Goal: Task Accomplishment & Management: Manage account settings

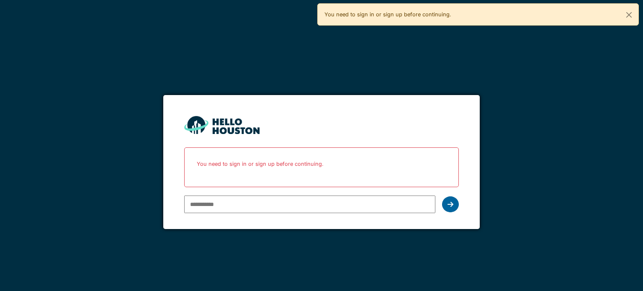
type input "**********"
click at [453, 201] on icon at bounding box center [451, 204] width 6 height 7
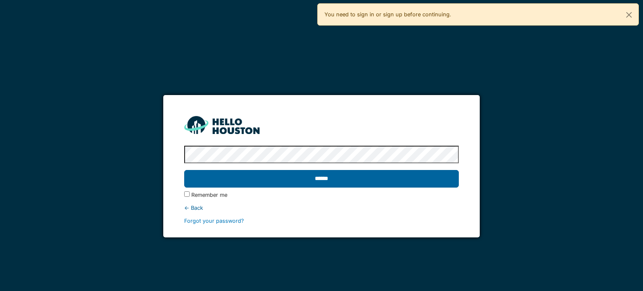
click at [343, 180] on input "******" at bounding box center [321, 179] width 274 height 18
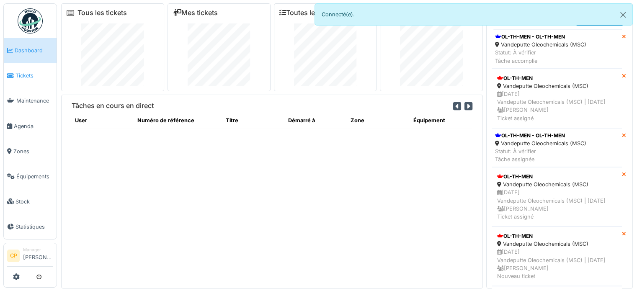
click at [26, 74] on span "Tickets" at bounding box center [34, 76] width 38 height 8
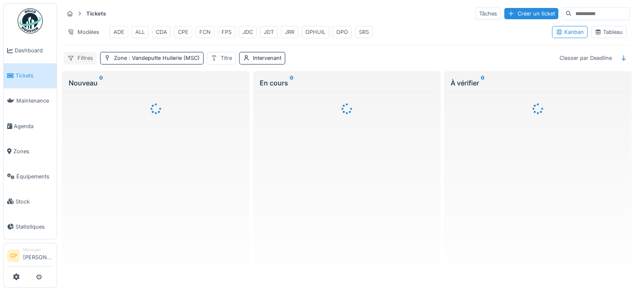
click at [85, 64] on div "Filtres" at bounding box center [80, 58] width 33 height 12
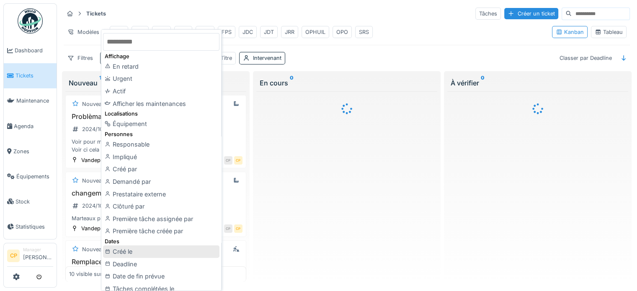
click at [144, 252] on div "Créé le" at bounding box center [161, 251] width 116 height 13
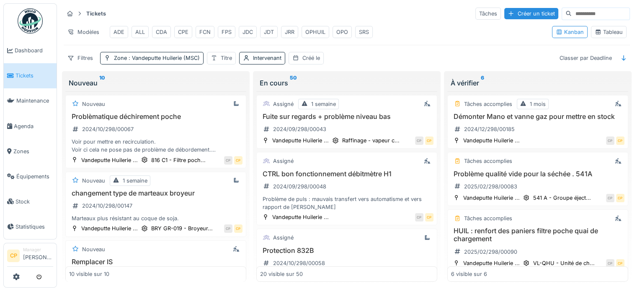
click at [287, 33] on div "JRR" at bounding box center [290, 32] width 10 height 8
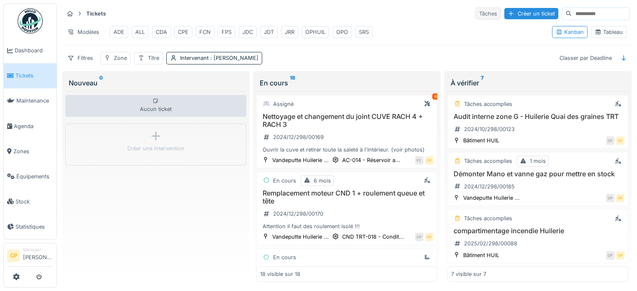
click at [475, 13] on div "Tâches" at bounding box center [488, 14] width 26 height 12
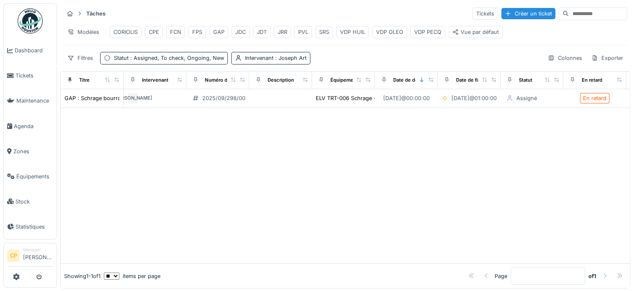
click at [288, 35] on div "JRR" at bounding box center [282, 32] width 17 height 12
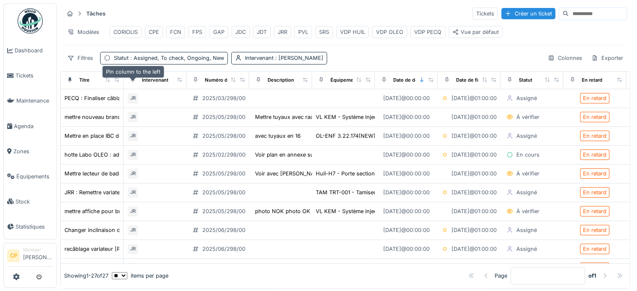
drag, startPoint x: 122, startPoint y: 82, endPoint x: 131, endPoint y: 84, distance: 9.0
click at [136, 84] on tr "Titre Intervenant Numéro de ticket Description Équipement Date de début planifi…" at bounding box center [375, 81] width 628 height 18
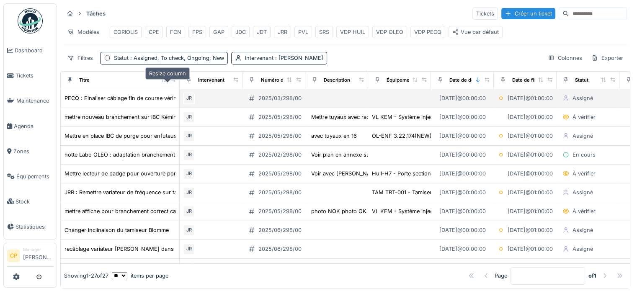
drag, startPoint x: 114, startPoint y: 85, endPoint x: 180, endPoint y: 95, distance: 66.2
click at [176, 84] on div at bounding box center [173, 80] width 6 height 7
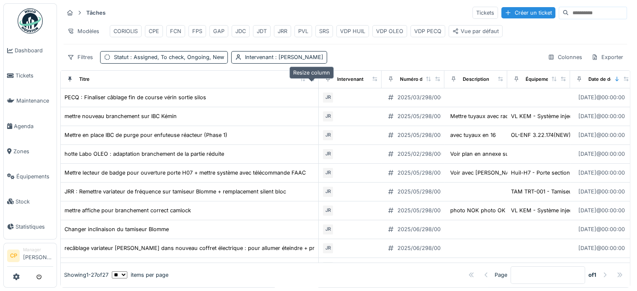
drag, startPoint x: 181, startPoint y: 78, endPoint x: 312, endPoint y: 77, distance: 131.1
click at [312, 77] on icon at bounding box center [312, 79] width 6 height 5
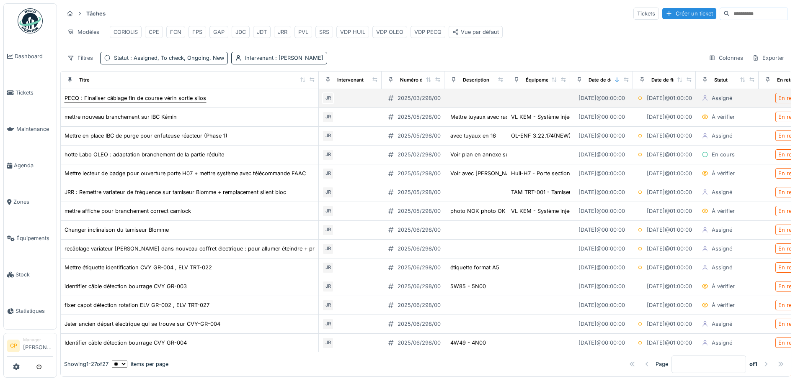
click at [191, 102] on div "PECQ : Finaliser câblage fin de course vérin sortie silos" at bounding box center [135, 98] width 142 height 8
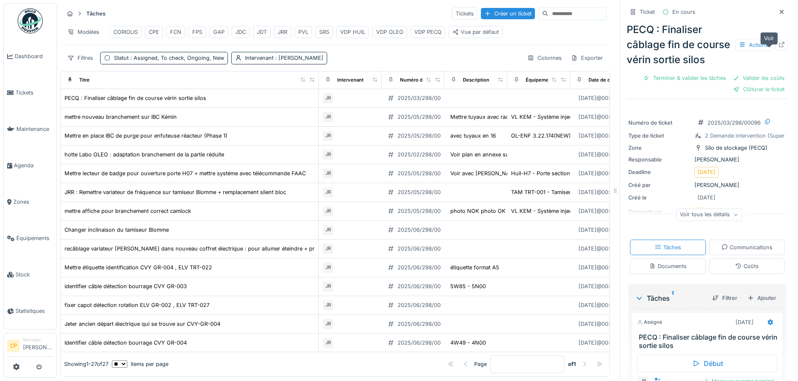
click at [636, 47] on icon at bounding box center [781, 44] width 7 height 5
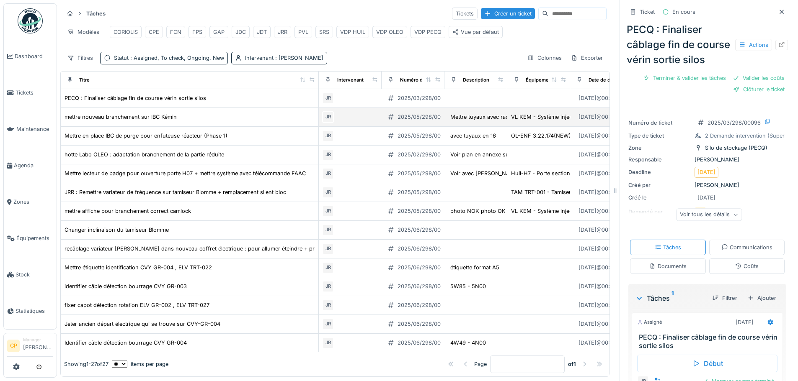
click at [162, 121] on div "mettre nouveau branchement sur IBC Kémin" at bounding box center [120, 117] width 112 height 8
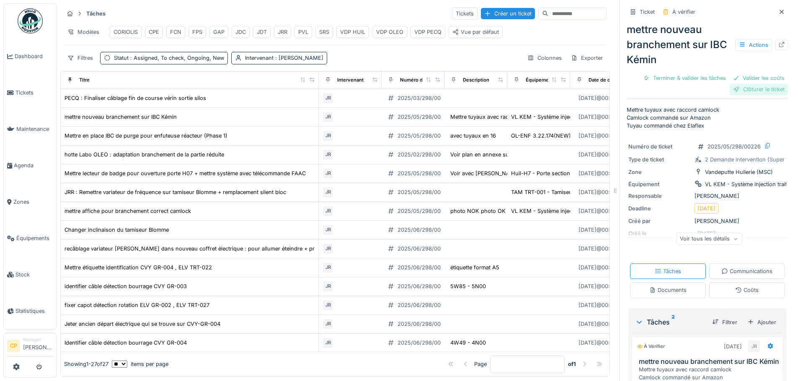
click at [636, 89] on div "Clôturer le ticket" at bounding box center [758, 89] width 58 height 11
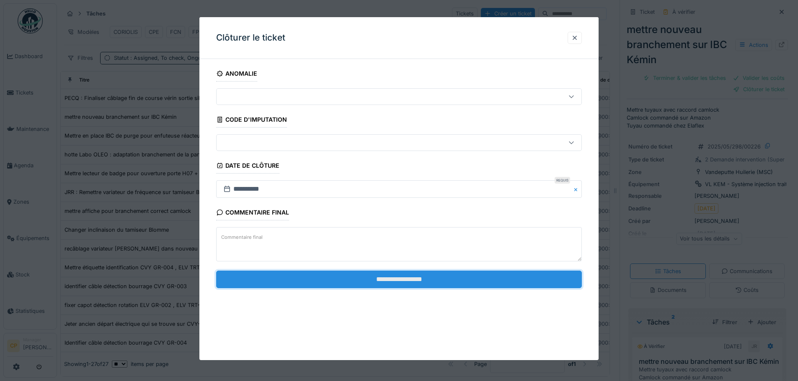
click at [431, 273] on input "**********" at bounding box center [399, 280] width 366 height 18
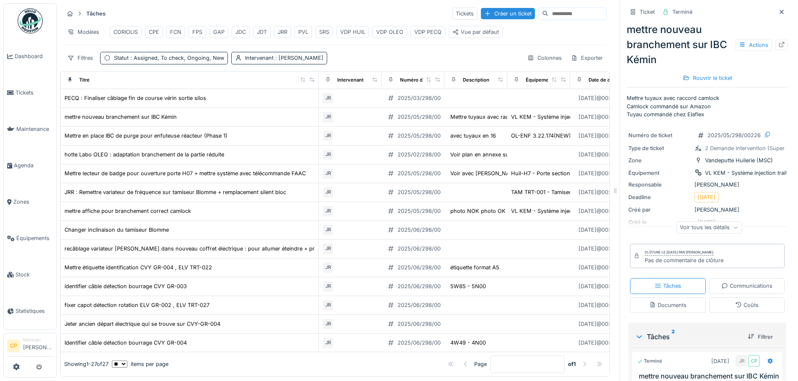
click at [283, 31] on div "JRR" at bounding box center [283, 32] width 10 height 8
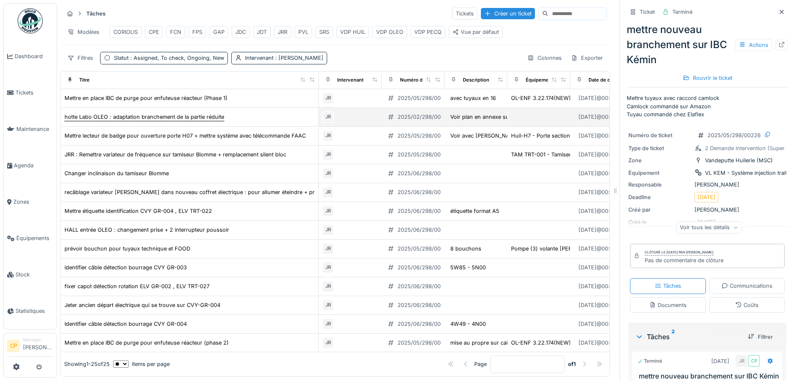
click at [197, 121] on div "hotte Labo OLEO : adaptation branchement de la partie réduite" at bounding box center [144, 117] width 160 height 8
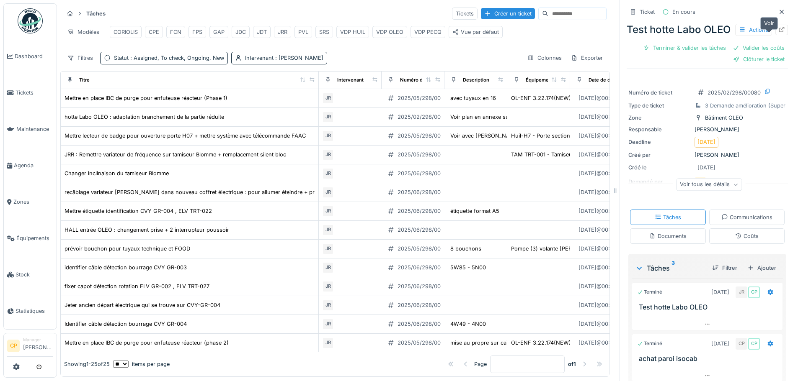
click at [636, 34] on div at bounding box center [781, 30] width 7 height 8
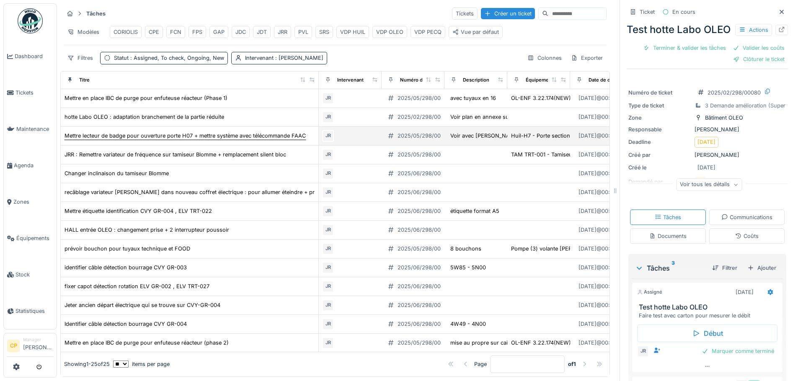
click at [175, 140] on div "Mettre lecteur de badge pour ouverture porte H07 + mettre système avec télécomm…" at bounding box center [184, 136] width 241 height 8
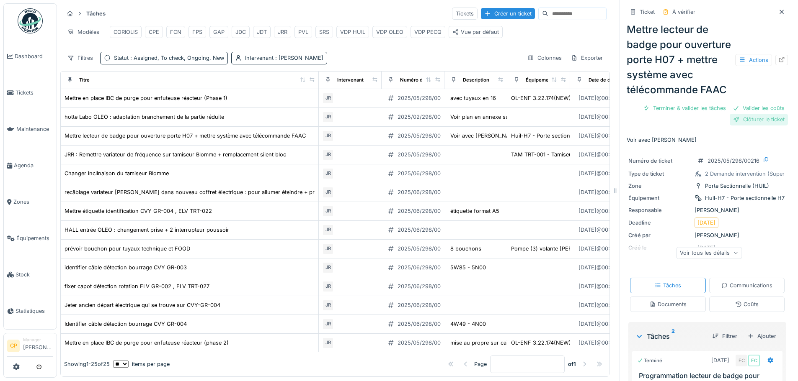
click at [636, 125] on div "Clôturer le ticket" at bounding box center [758, 119] width 58 height 11
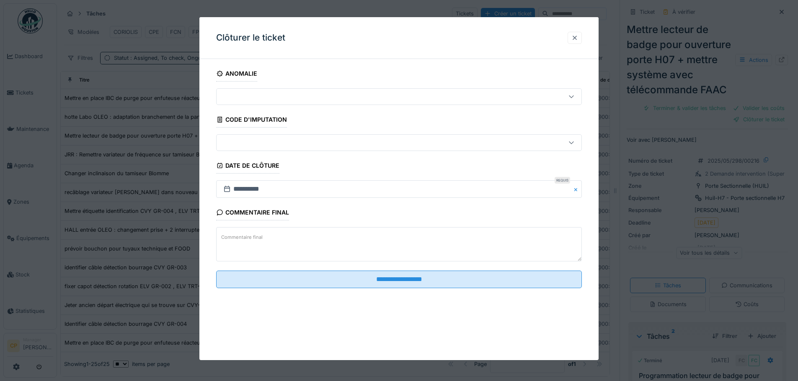
click at [576, 39] on div at bounding box center [574, 38] width 7 height 8
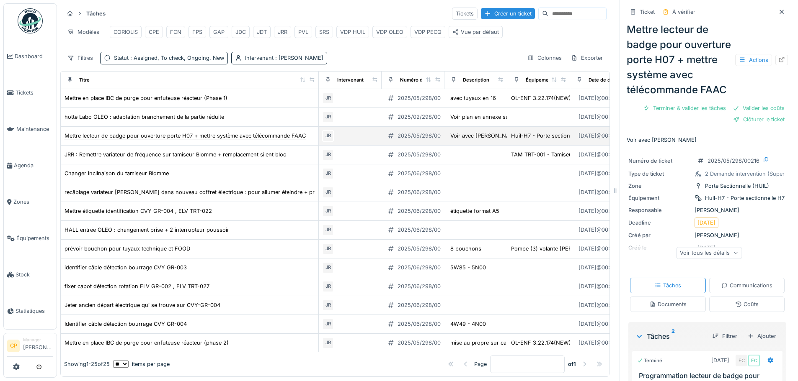
click at [180, 140] on div "Mettre lecteur de badge pour ouverture porte H07 + mettre système avec télécomm…" at bounding box center [184, 136] width 241 height 8
click at [636, 62] on icon at bounding box center [781, 59] width 5 height 5
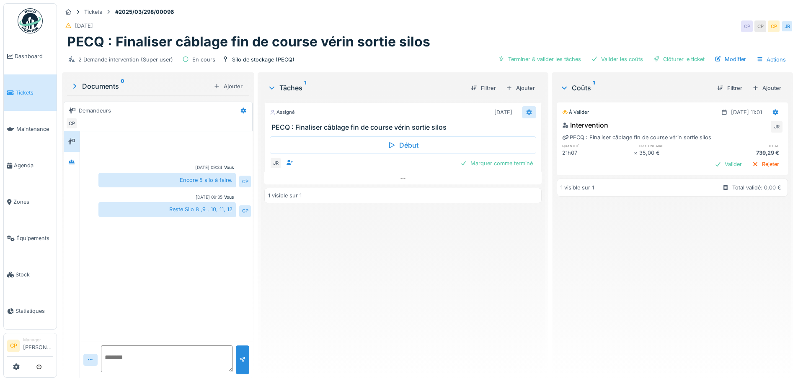
click at [526, 113] on icon at bounding box center [528, 112] width 5 height 6
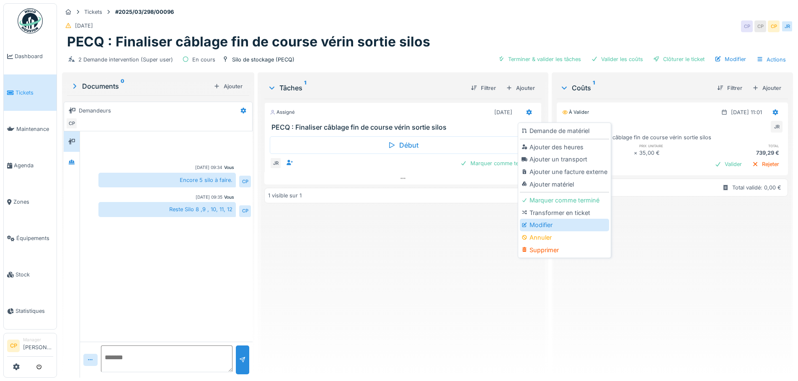
click at [542, 224] on div "Modifier" at bounding box center [564, 225] width 89 height 13
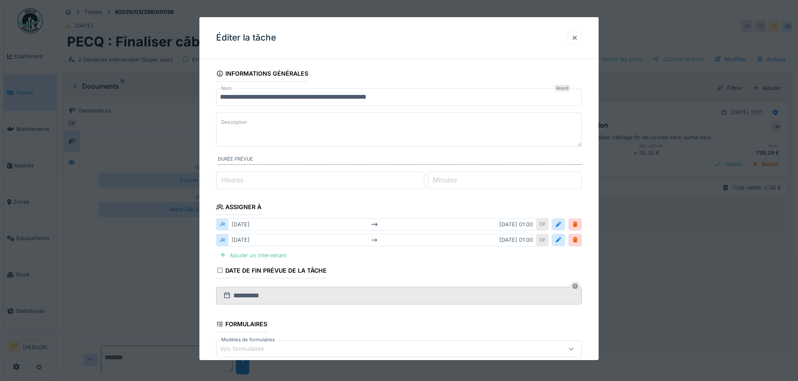
click at [322, 122] on textarea "Description" at bounding box center [399, 130] width 366 height 34
type textarea "*"
type textarea "**********"
click at [562, 226] on div at bounding box center [558, 225] width 7 height 8
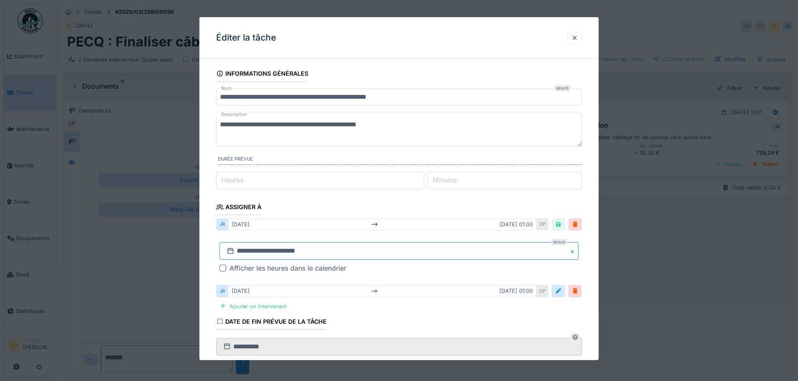
click at [302, 254] on input "**********" at bounding box center [398, 251] width 359 height 18
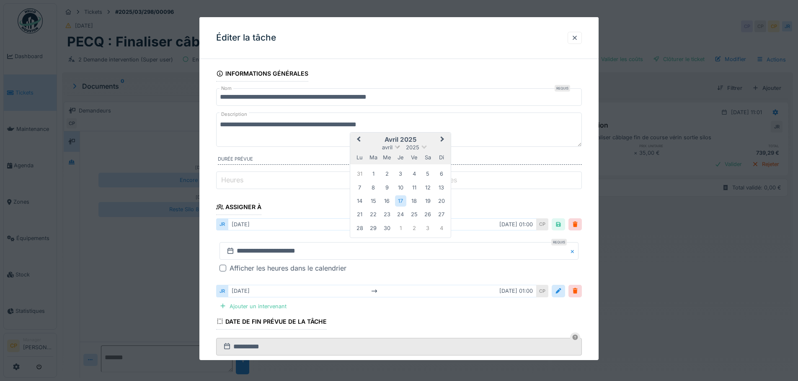
click at [394, 146] on span at bounding box center [396, 146] width 5 height 5
click at [398, 214] on div "septembre" at bounding box center [400, 217] width 49 height 8
click at [371, 200] on div "16" at bounding box center [373, 201] width 11 height 11
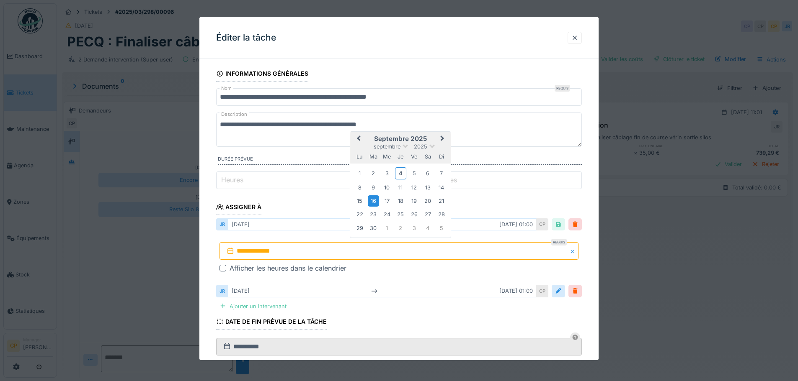
click at [371, 200] on div "16" at bounding box center [373, 201] width 11 height 11
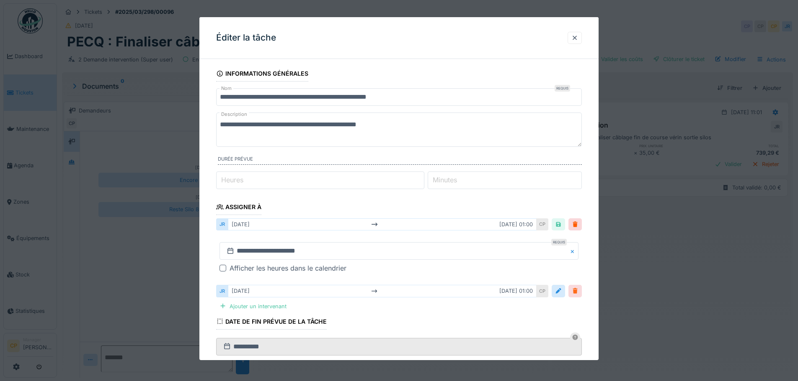
click at [577, 295] on div at bounding box center [575, 291] width 7 height 8
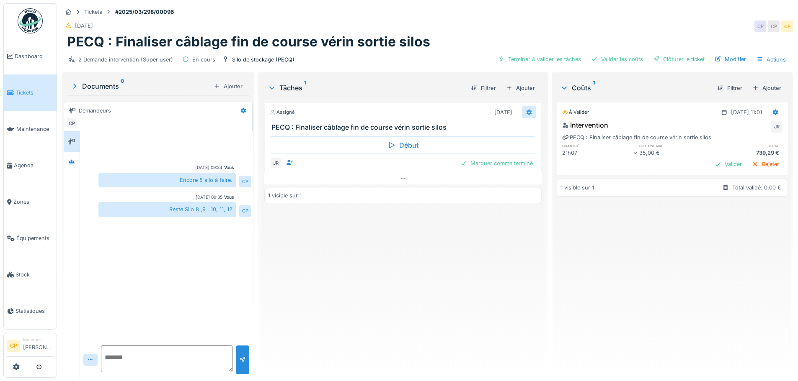
click at [526, 111] on icon at bounding box center [528, 112] width 5 height 6
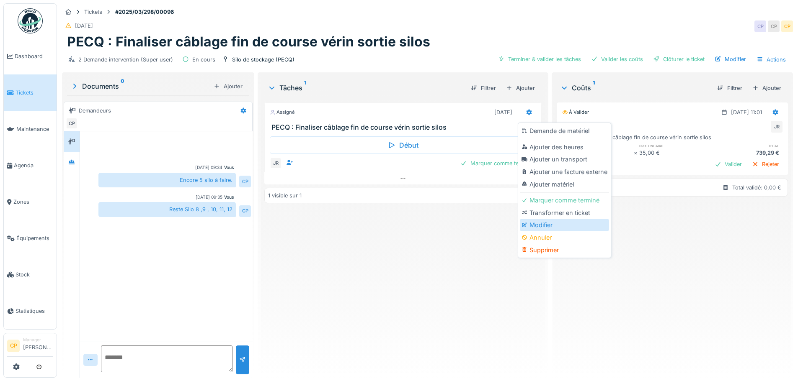
click at [538, 222] on div "Modifier" at bounding box center [564, 225] width 89 height 13
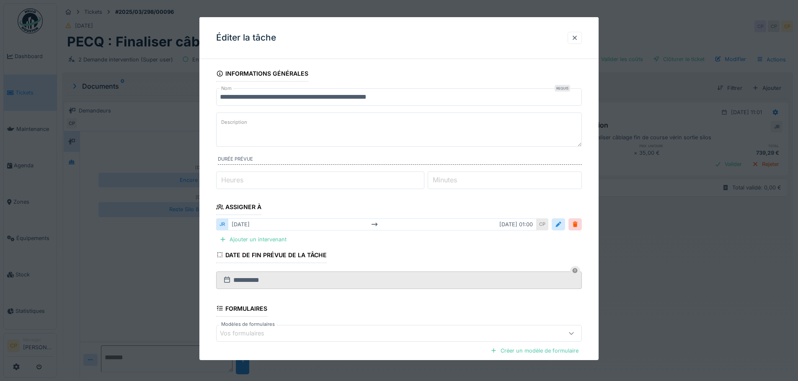
click at [369, 121] on textarea "Description" at bounding box center [399, 130] width 366 height 34
click at [561, 228] on div at bounding box center [558, 225] width 7 height 8
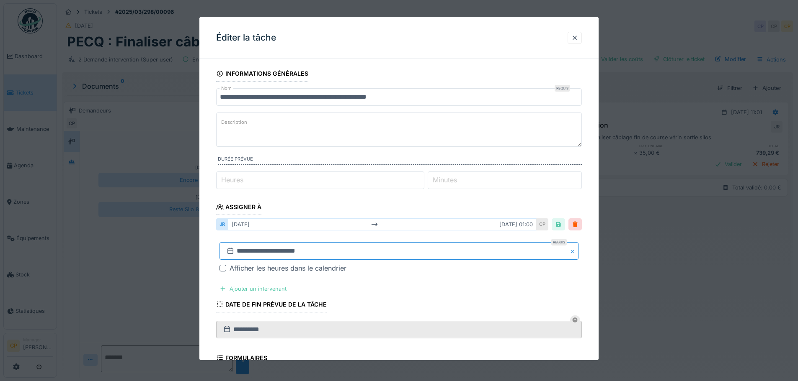
click at [302, 251] on input "**********" at bounding box center [398, 251] width 359 height 18
click at [442, 138] on span "Next Month" at bounding box center [442, 140] width 0 height 10
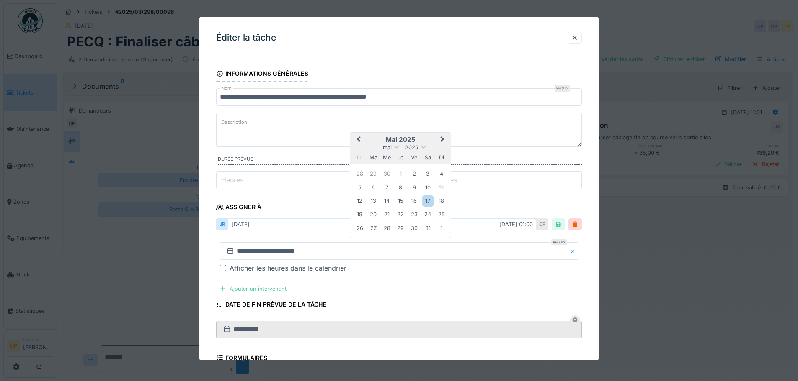
click at [442, 138] on span "Next Month" at bounding box center [442, 140] width 0 height 10
click at [442, 125] on span "Next Month" at bounding box center [442, 126] width 0 height 10
click at [439, 135] on button "Next Month" at bounding box center [442, 140] width 13 height 13
click at [371, 201] on div "16" at bounding box center [373, 201] width 11 height 11
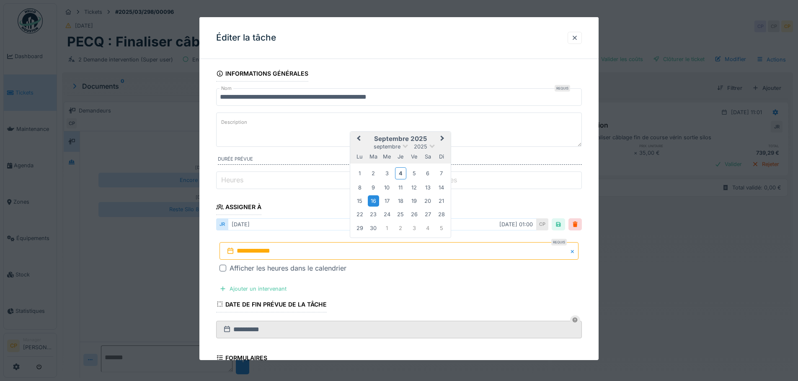
click at [371, 201] on div "16" at bounding box center [373, 201] width 11 height 11
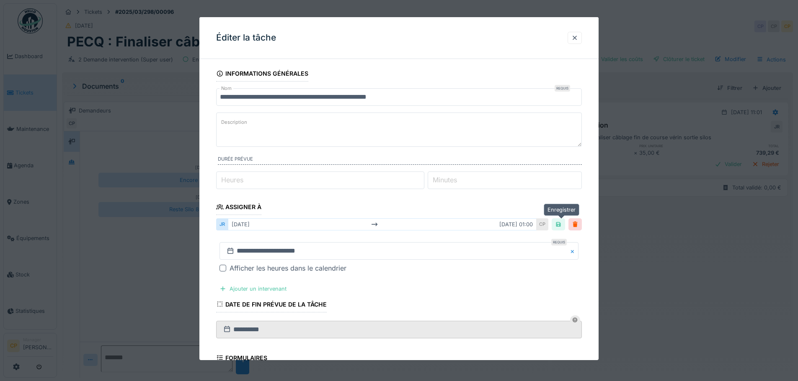
click at [560, 224] on div at bounding box center [558, 225] width 7 height 8
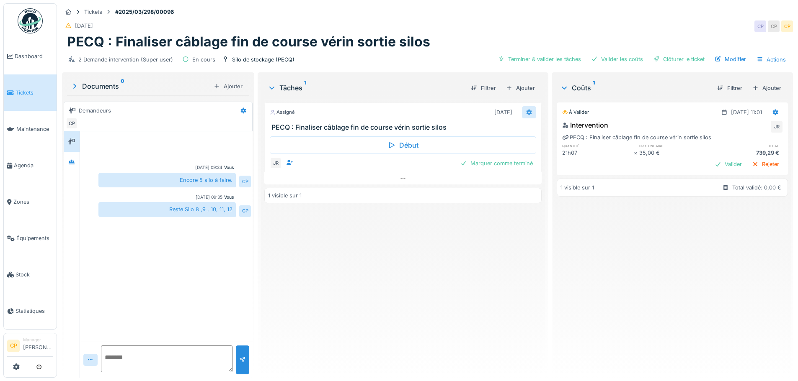
click at [528, 114] on div at bounding box center [529, 112] width 14 height 12
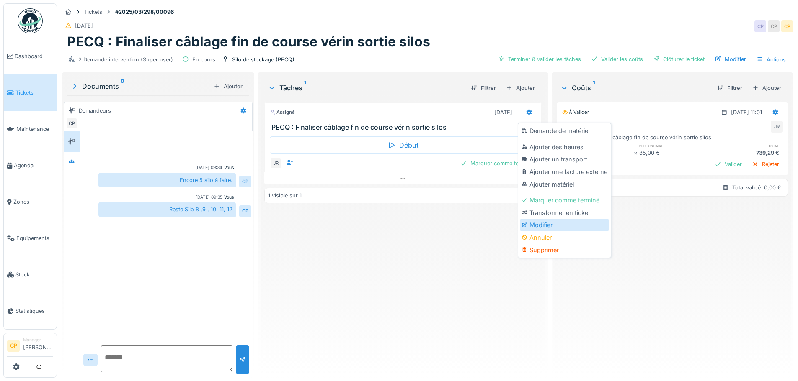
click at [544, 220] on div "Modifier" at bounding box center [564, 225] width 89 height 13
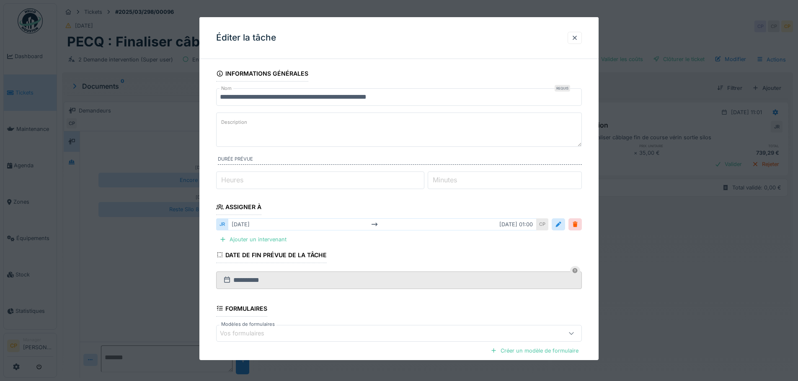
click at [303, 126] on textarea "Description" at bounding box center [399, 130] width 366 height 34
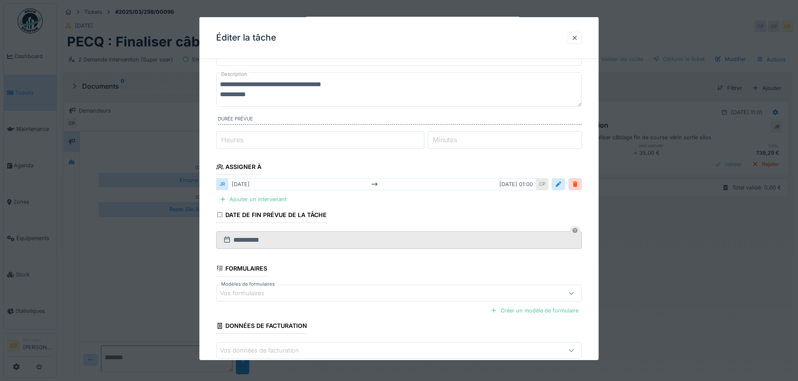
scroll to position [87, 0]
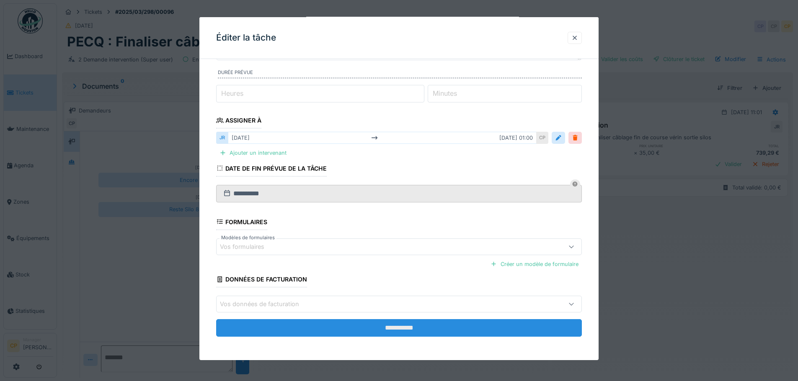
type textarea "**********"
click at [400, 331] on input "**********" at bounding box center [399, 328] width 366 height 18
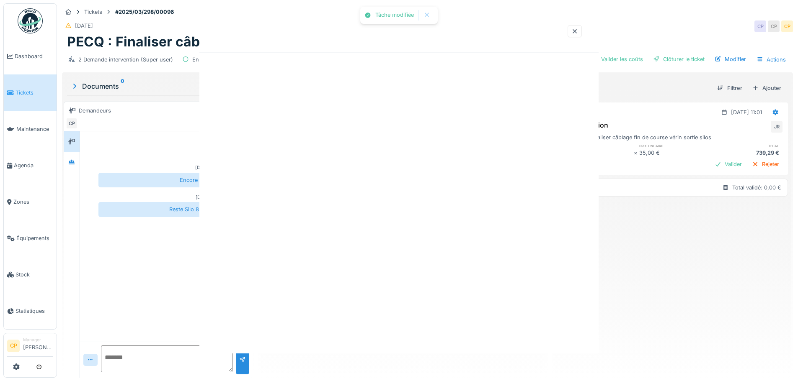
scroll to position [0, 0]
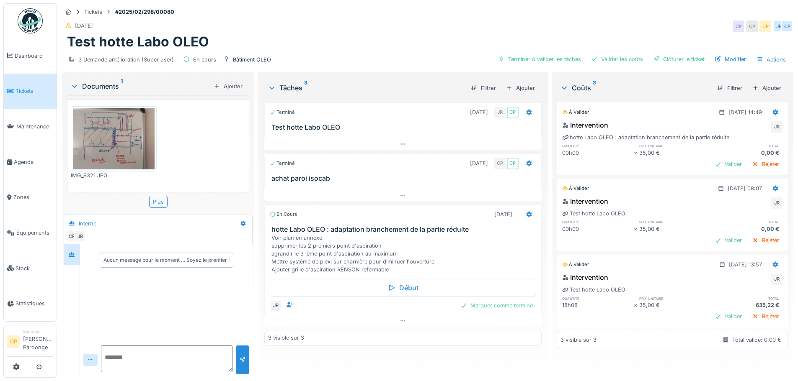
click at [130, 137] on img at bounding box center [114, 138] width 82 height 61
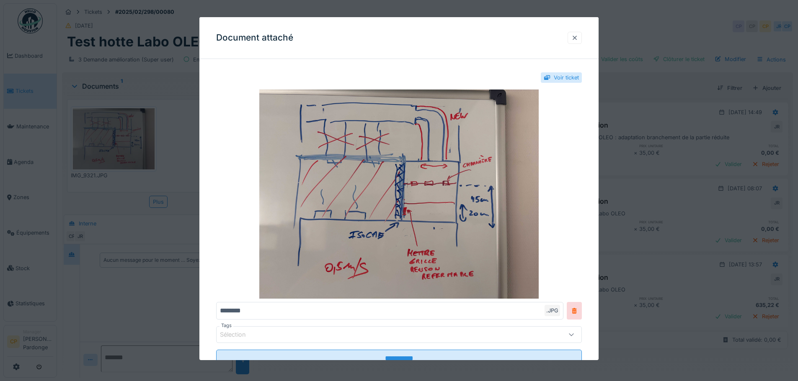
click at [578, 36] on div at bounding box center [574, 38] width 7 height 8
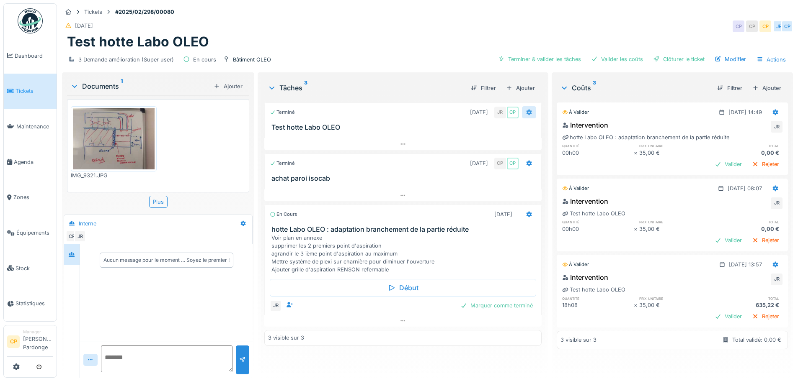
click at [526, 110] on icon at bounding box center [529, 112] width 7 height 5
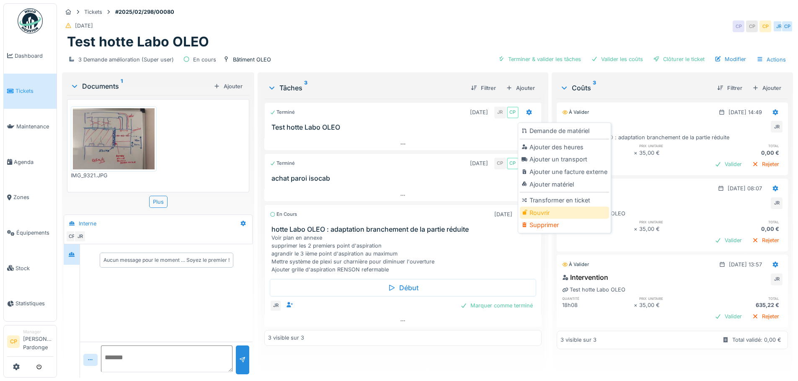
click at [546, 214] on div "Rouvrir" at bounding box center [564, 213] width 89 height 13
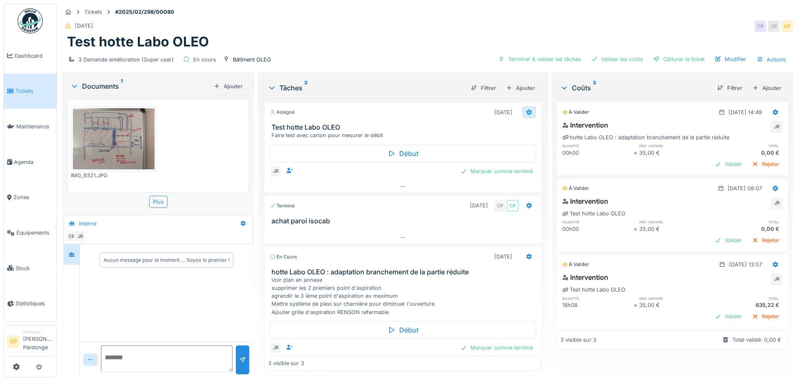
click at [526, 111] on icon at bounding box center [528, 112] width 5 height 6
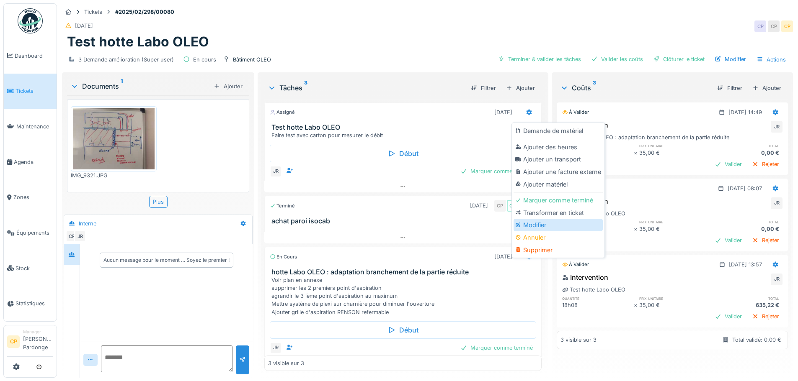
click at [536, 222] on div "Modifier" at bounding box center [557, 225] width 89 height 13
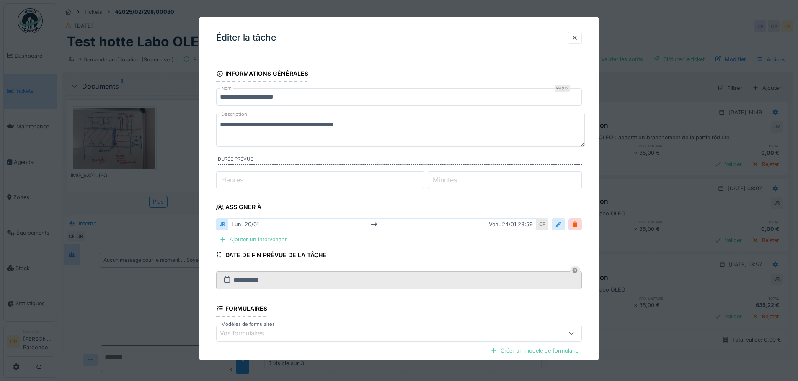
click at [562, 224] on div at bounding box center [558, 225] width 7 height 8
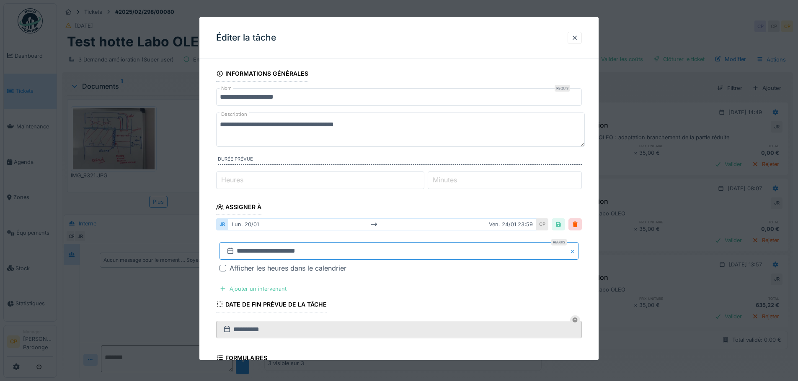
click at [463, 252] on input "**********" at bounding box center [398, 251] width 359 height 18
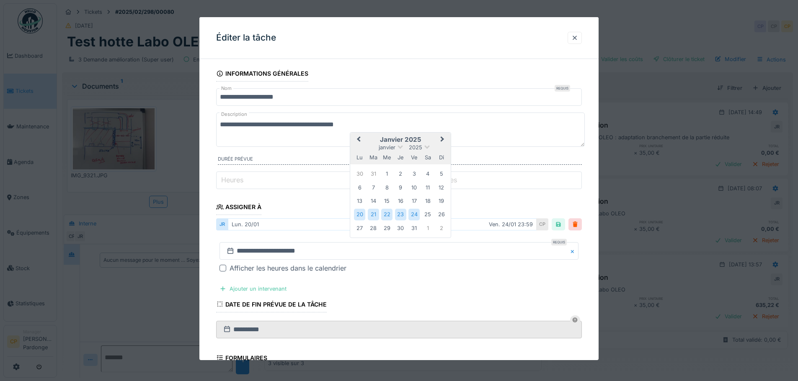
click at [442, 140] on span "Next Month" at bounding box center [442, 140] width 0 height 10
click at [441, 152] on div "di" at bounding box center [440, 157] width 11 height 11
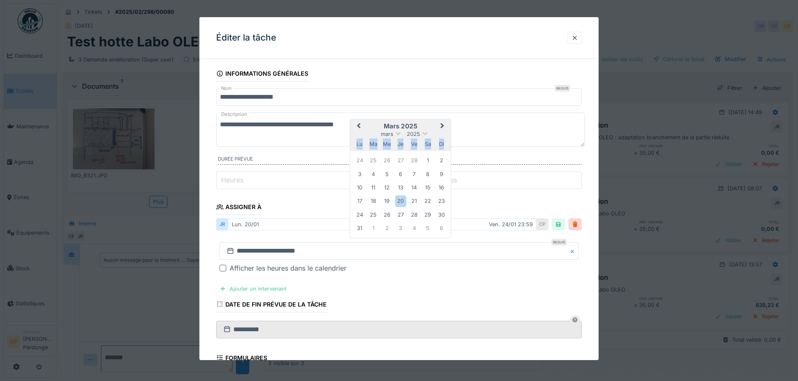
click at [441, 140] on div "di" at bounding box center [440, 144] width 11 height 11
click at [441, 122] on button "Next Month" at bounding box center [442, 126] width 13 height 13
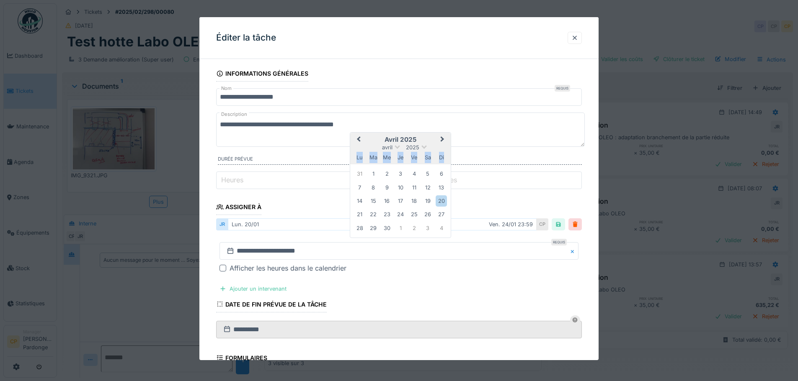
click at [445, 135] on button "Next Month" at bounding box center [442, 140] width 13 height 13
click at [439, 137] on button "Next Month" at bounding box center [442, 140] width 13 height 13
click at [395, 133] on span at bounding box center [396, 132] width 5 height 5
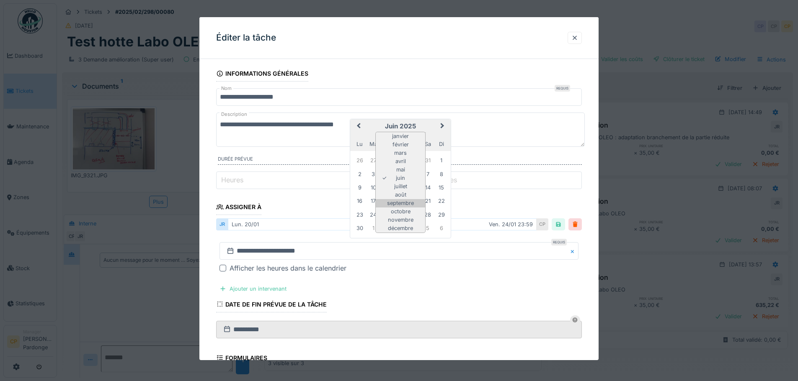
click at [404, 202] on div "septembre" at bounding box center [400, 203] width 49 height 8
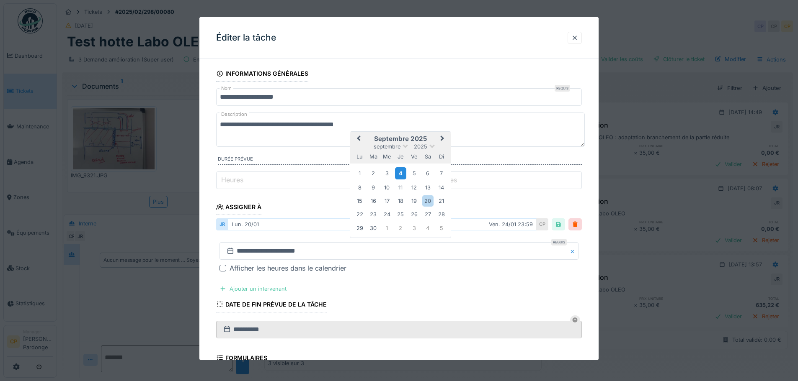
click at [402, 173] on div "4" at bounding box center [400, 173] width 11 height 12
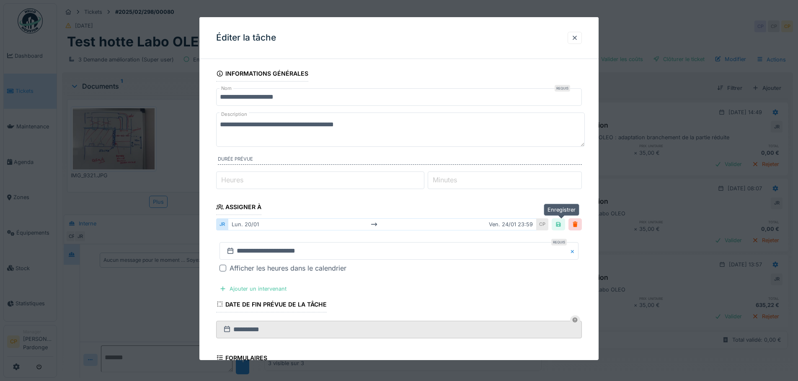
click at [562, 225] on div at bounding box center [558, 225] width 7 height 8
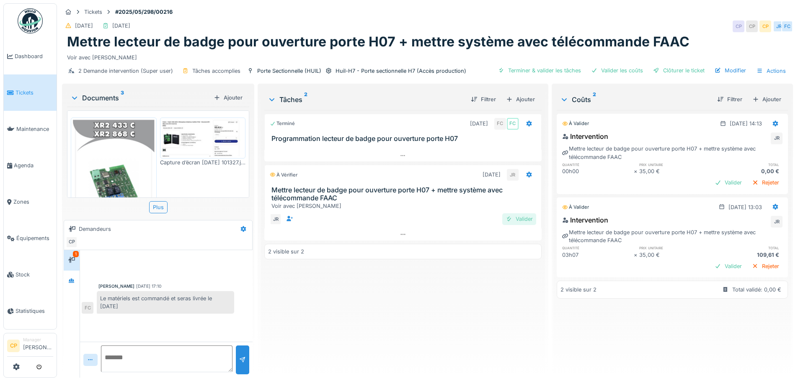
click at [518, 222] on div "Valider" at bounding box center [519, 219] width 34 height 11
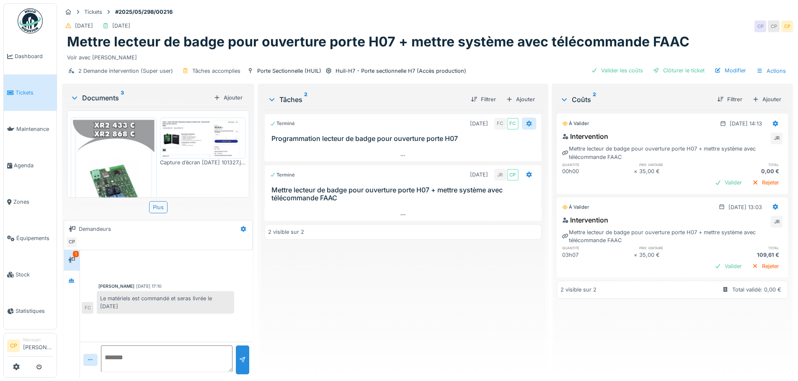
click at [526, 123] on icon at bounding box center [528, 124] width 5 height 6
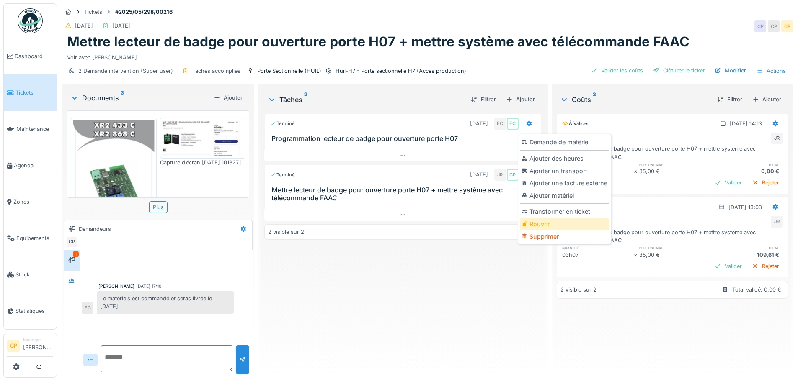
click at [549, 226] on div "Rouvrir" at bounding box center [564, 224] width 89 height 13
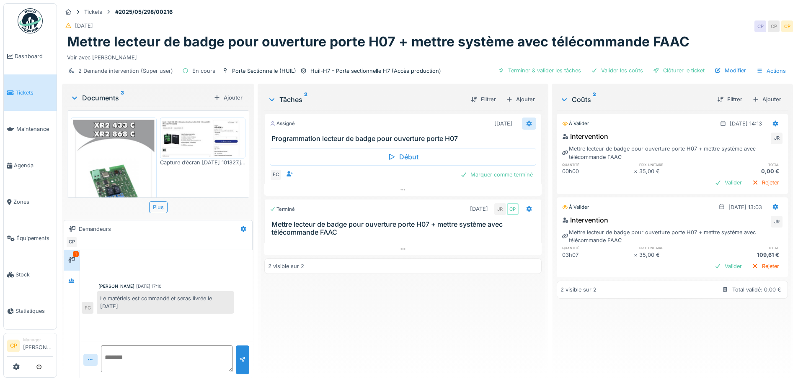
click at [526, 120] on div at bounding box center [529, 124] width 7 height 8
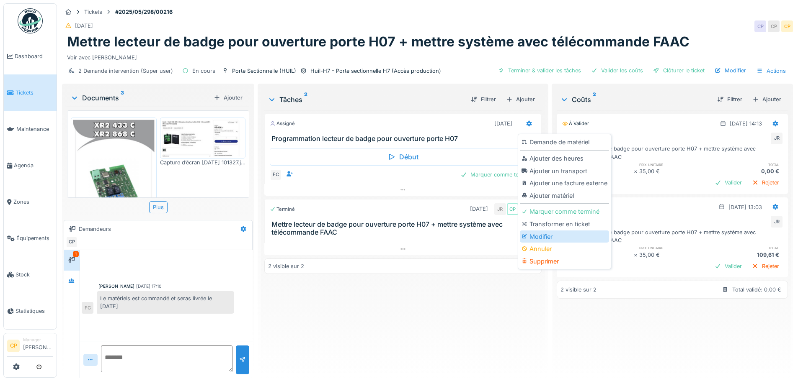
click at [554, 234] on div "Modifier" at bounding box center [564, 237] width 89 height 13
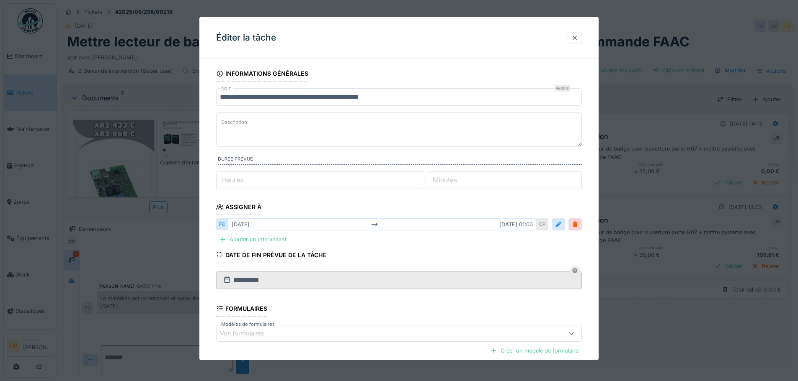
click at [255, 224] on div "[DATE] [DATE] 01:00" at bounding box center [382, 225] width 309 height 12
click at [560, 222] on div at bounding box center [558, 225] width 7 height 8
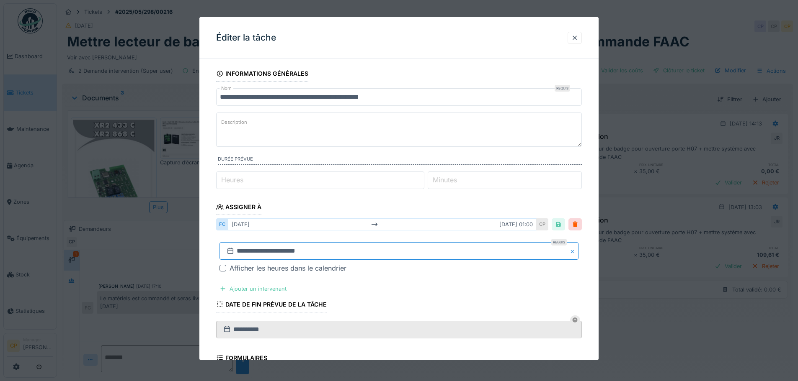
click at [338, 254] on input "**********" at bounding box center [398, 251] width 359 height 18
click at [398, 148] on span at bounding box center [396, 146] width 5 height 5
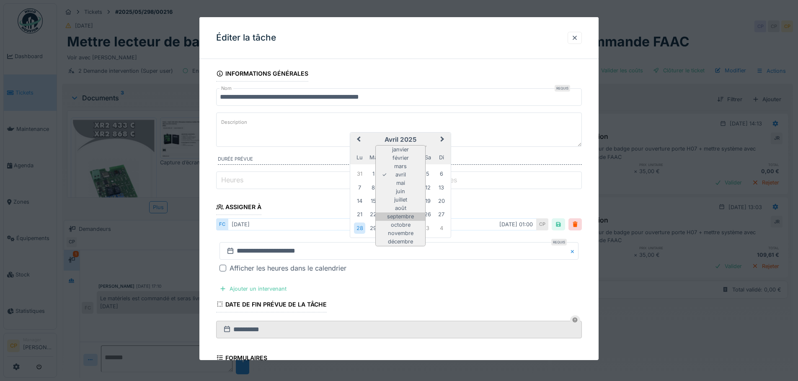
click at [404, 216] on div "septembre" at bounding box center [400, 217] width 49 height 8
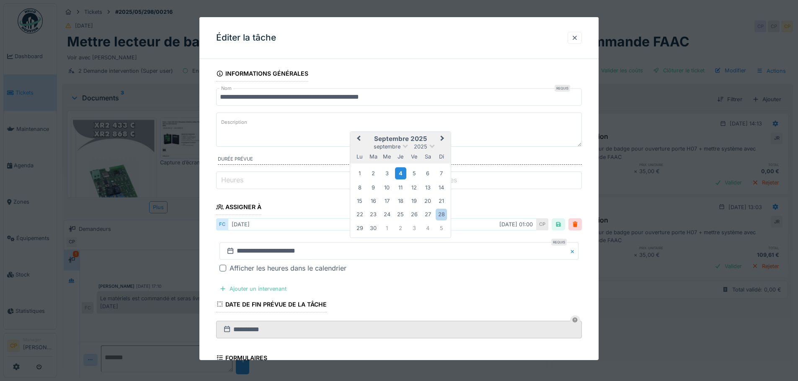
click at [405, 174] on div "4" at bounding box center [400, 173] width 11 height 12
click at [402, 174] on div "4" at bounding box center [400, 173] width 11 height 12
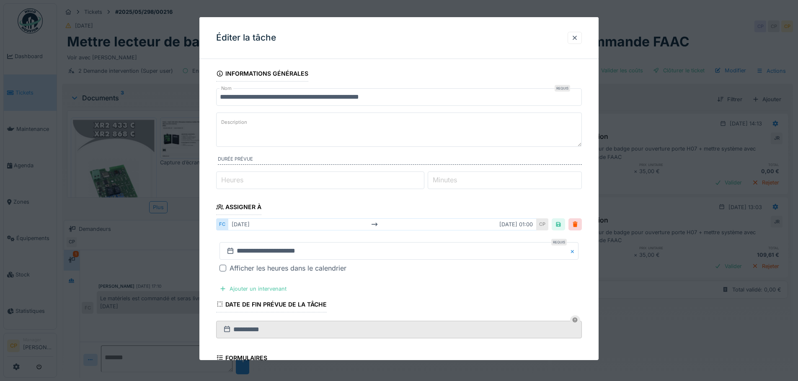
click at [266, 126] on textarea "Description" at bounding box center [399, 130] width 366 height 34
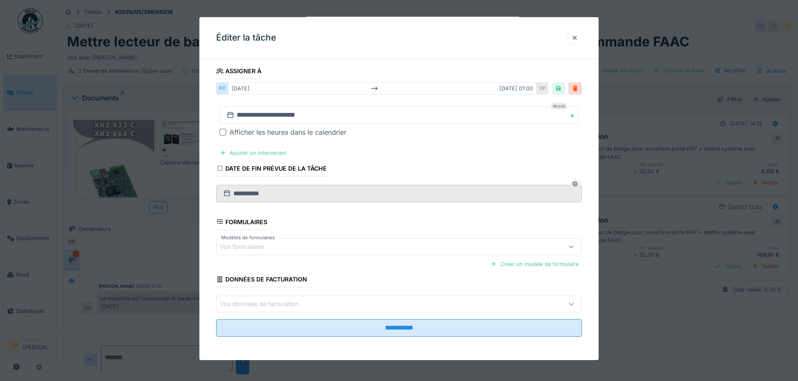
scroll to position [6, 0]
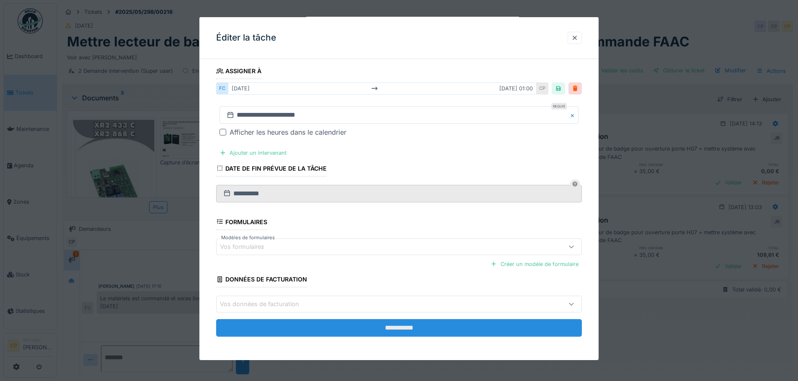
type textarea "**********"
click at [444, 325] on input "**********" at bounding box center [399, 328] width 366 height 18
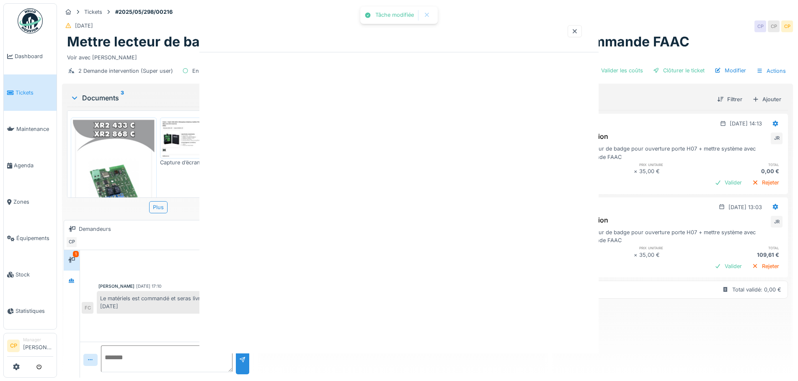
scroll to position [0, 0]
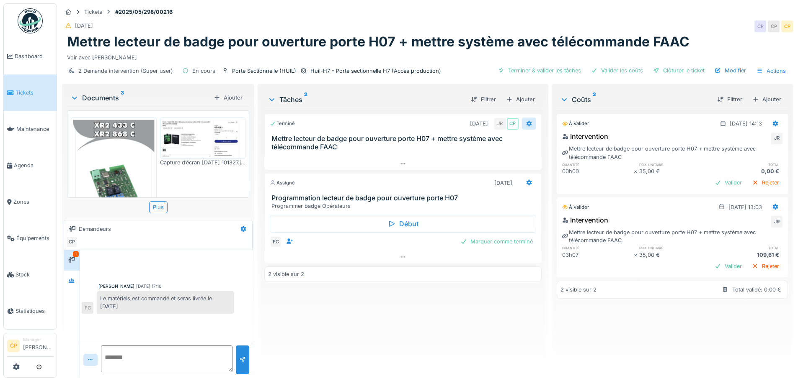
click at [527, 121] on icon at bounding box center [529, 123] width 7 height 5
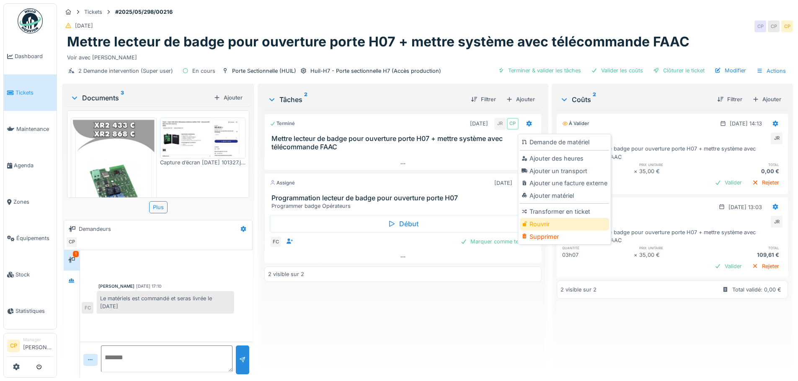
click at [546, 221] on div "Rouvrir" at bounding box center [564, 224] width 89 height 13
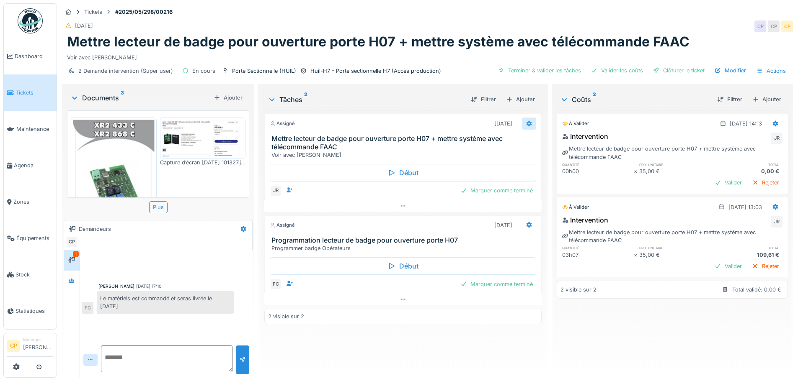
click at [526, 121] on icon at bounding box center [528, 124] width 5 height 6
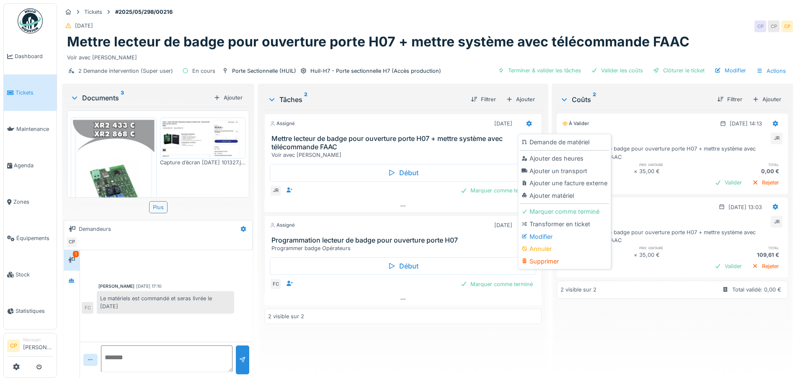
click at [392, 325] on div "Assigné [DATE] Mettre lecteur de badge pour ouverture porte H07 + mettre systèm…" at bounding box center [402, 240] width 277 height 261
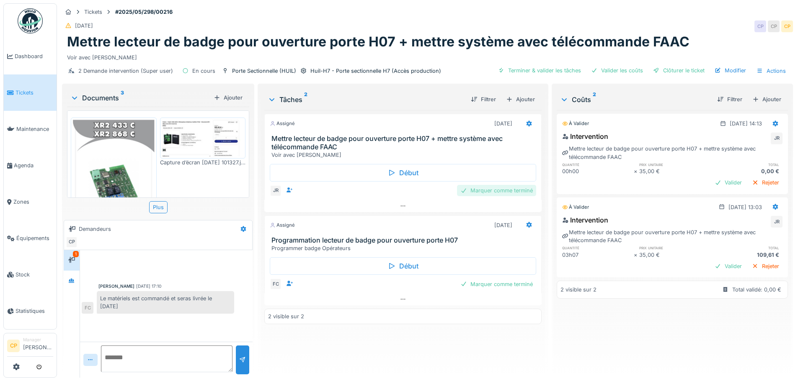
click at [495, 185] on div "Marquer comme terminé" at bounding box center [496, 190] width 79 height 11
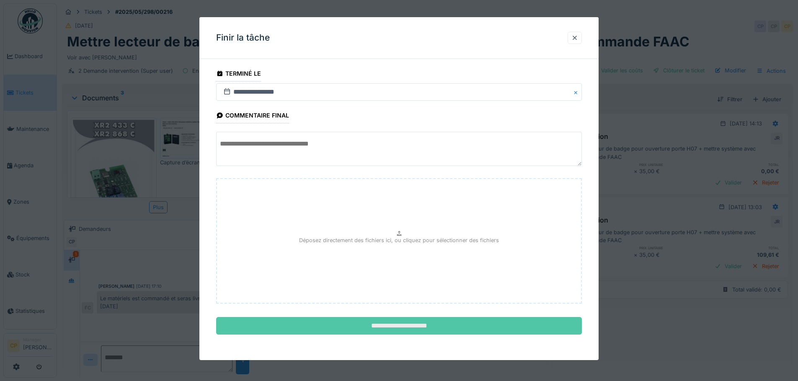
click at [412, 322] on input "**********" at bounding box center [399, 326] width 366 height 18
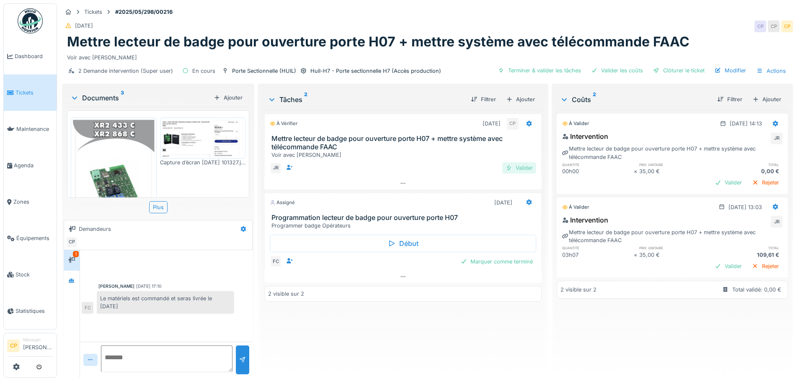
click at [520, 162] on div "Valider" at bounding box center [519, 167] width 34 height 11
